Goal: Unclear

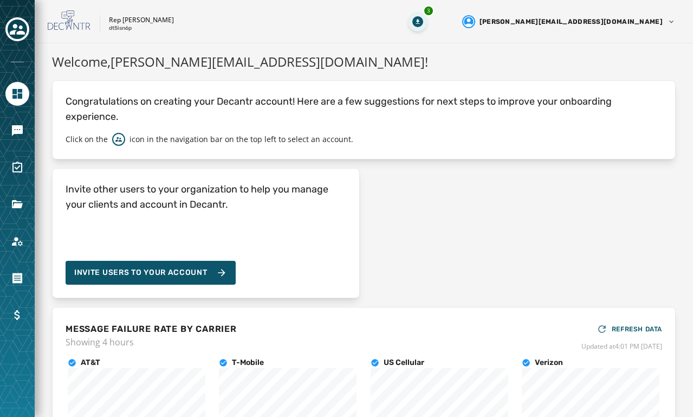
scroll to position [149, 0]
